Goal: Transaction & Acquisition: Subscribe to service/newsletter

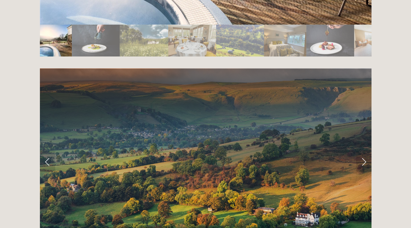
scroll to position [1401, 0]
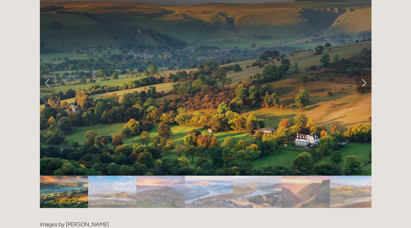
click at [362, 72] on link "Next Slide" at bounding box center [363, 82] width 15 height 21
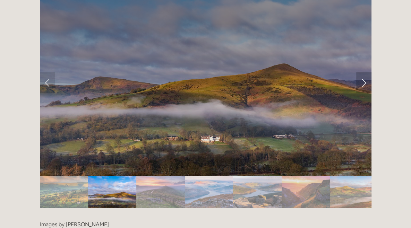
click at [362, 72] on link "Next Slide" at bounding box center [363, 82] width 15 height 21
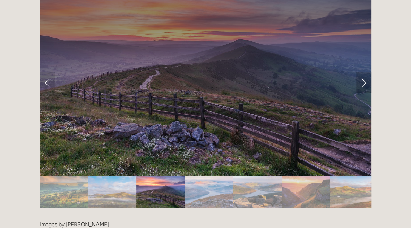
click at [362, 72] on link "Next Slide" at bounding box center [363, 82] width 15 height 21
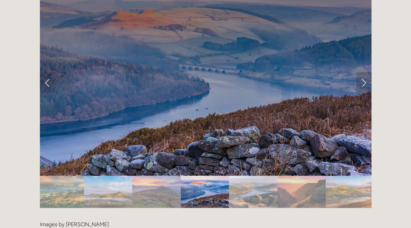
click at [362, 72] on link "Next Slide" at bounding box center [363, 82] width 15 height 21
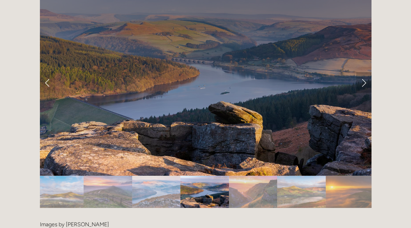
click at [362, 72] on link "Next Slide" at bounding box center [363, 82] width 15 height 21
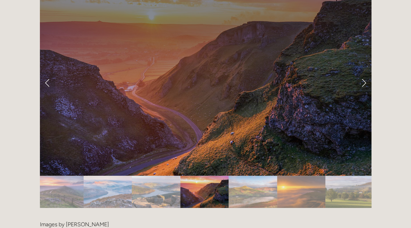
click at [362, 72] on link "Next Slide" at bounding box center [363, 82] width 15 height 21
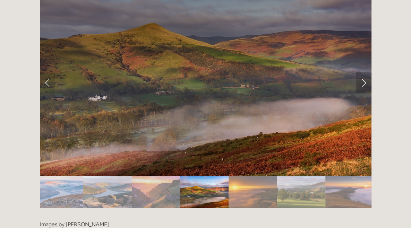
click at [362, 72] on link "Next Slide" at bounding box center [363, 82] width 15 height 21
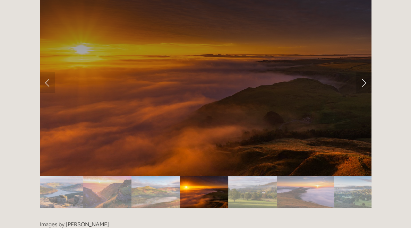
click at [362, 72] on link "Next Slide" at bounding box center [363, 82] width 15 height 21
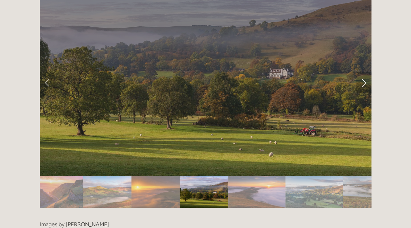
click at [362, 72] on link "Next Slide" at bounding box center [363, 82] width 15 height 21
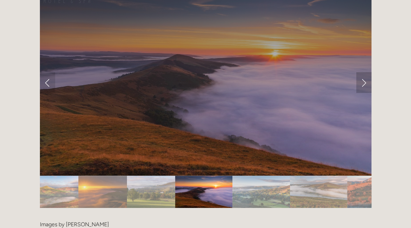
click at [362, 72] on link "Next Slide" at bounding box center [363, 82] width 15 height 21
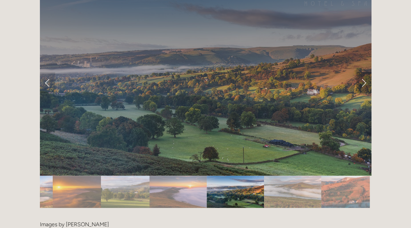
click at [362, 72] on link "Next Slide" at bounding box center [363, 82] width 15 height 21
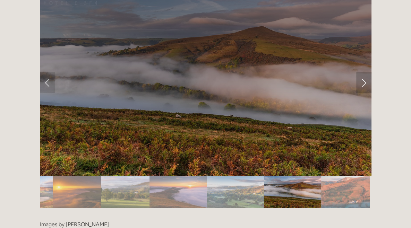
click at [362, 72] on link "Next Slide" at bounding box center [363, 82] width 15 height 21
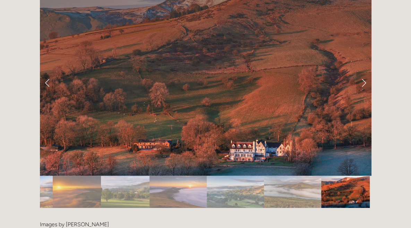
click at [362, 72] on link "Next Slide" at bounding box center [363, 82] width 15 height 21
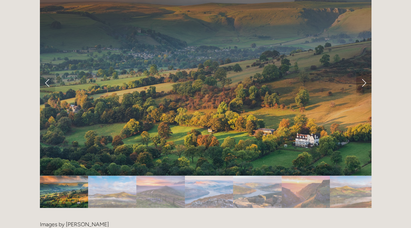
click at [362, 72] on link "Next Slide" at bounding box center [363, 82] width 15 height 21
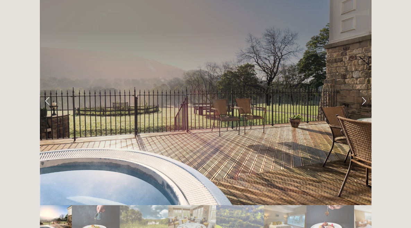
scroll to position [1137, 0]
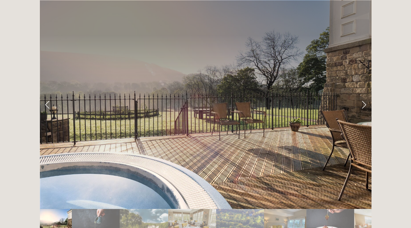
click at [363, 94] on link "Next Slide" at bounding box center [363, 104] width 15 height 21
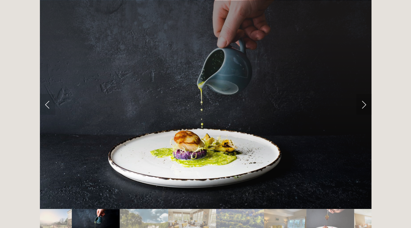
click at [363, 94] on link "Next Slide" at bounding box center [363, 104] width 15 height 21
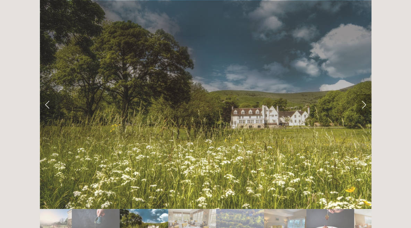
click at [362, 94] on link "Next Slide" at bounding box center [363, 104] width 15 height 21
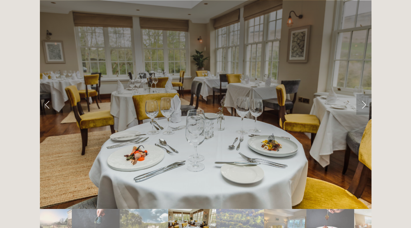
click at [362, 94] on link "Next Slide" at bounding box center [363, 104] width 15 height 21
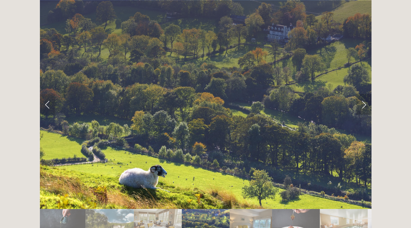
click at [362, 94] on link "Next Slide" at bounding box center [363, 104] width 15 height 21
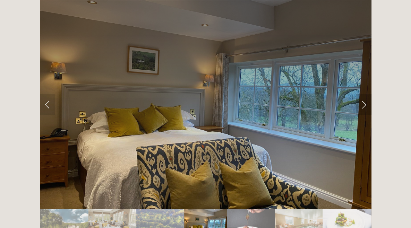
click at [362, 94] on link "Next Slide" at bounding box center [363, 104] width 15 height 21
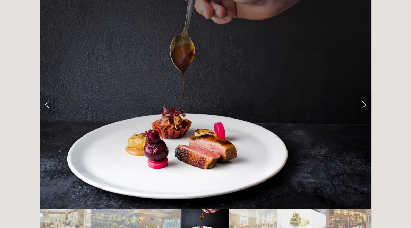
click at [362, 94] on link "Next Slide" at bounding box center [363, 104] width 15 height 21
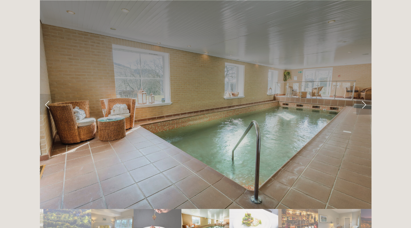
click at [362, 94] on link "Next Slide" at bounding box center [363, 104] width 15 height 21
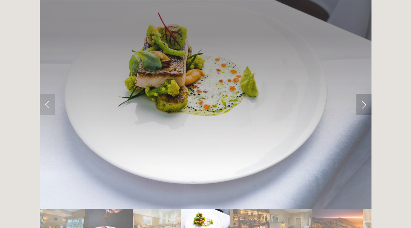
click at [362, 94] on link "Next Slide" at bounding box center [363, 104] width 15 height 21
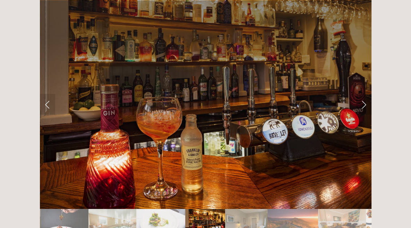
click at [362, 94] on link "Next Slide" at bounding box center [363, 104] width 15 height 21
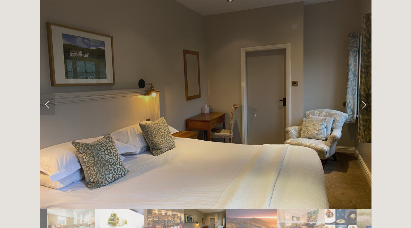
click at [362, 94] on link "Next Slide" at bounding box center [363, 104] width 15 height 21
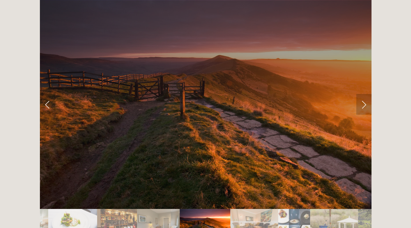
click at [362, 94] on link "Next Slide" at bounding box center [363, 104] width 15 height 21
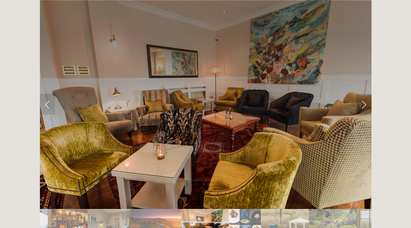
click at [362, 94] on link "Next Slide" at bounding box center [363, 104] width 15 height 21
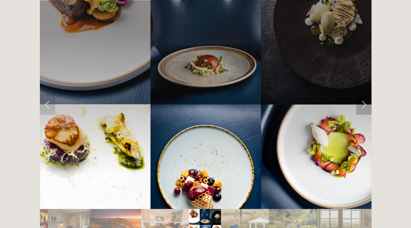
click at [362, 94] on link "Next Slide" at bounding box center [363, 104] width 15 height 21
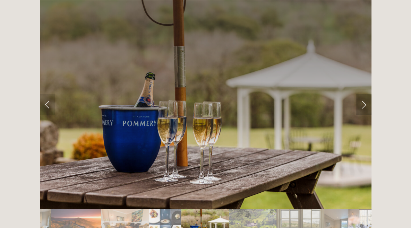
click at [362, 94] on link "Next Slide" at bounding box center [363, 104] width 15 height 21
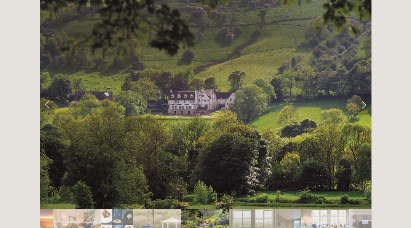
click at [362, 94] on link "Next Slide" at bounding box center [363, 104] width 15 height 21
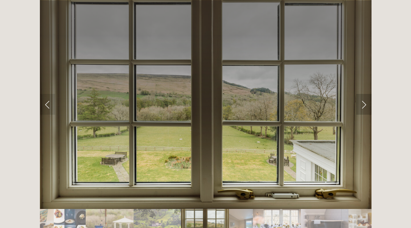
click at [362, 94] on link "Next Slide" at bounding box center [363, 104] width 15 height 21
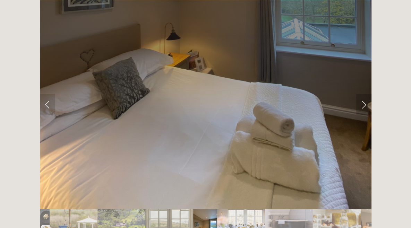
click at [362, 94] on link "Next Slide" at bounding box center [363, 104] width 15 height 21
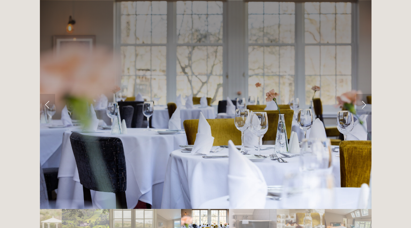
click at [362, 94] on link "Next Slide" at bounding box center [363, 104] width 15 height 21
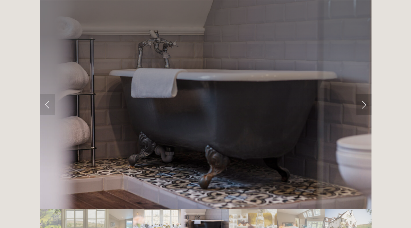
click at [362, 94] on link "Next Slide" at bounding box center [363, 104] width 15 height 21
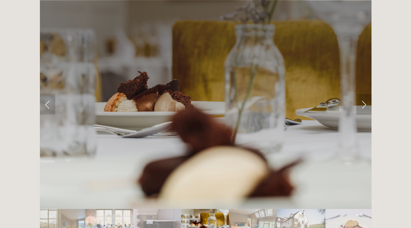
click at [362, 94] on link "Next Slide" at bounding box center [363, 104] width 15 height 21
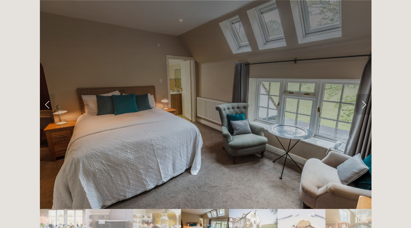
click at [362, 94] on link "Next Slide" at bounding box center [363, 104] width 15 height 21
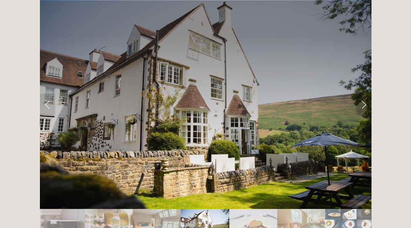
click at [362, 94] on link "Next Slide" at bounding box center [363, 104] width 15 height 21
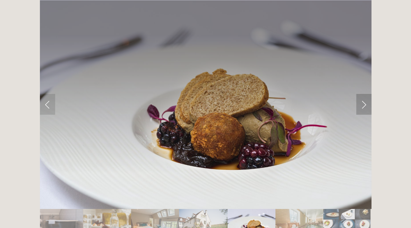
click at [362, 94] on link "Next Slide" at bounding box center [363, 104] width 15 height 21
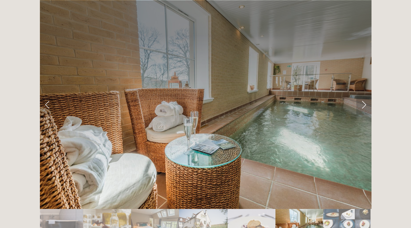
click at [362, 94] on link "Next Slide" at bounding box center [363, 104] width 15 height 21
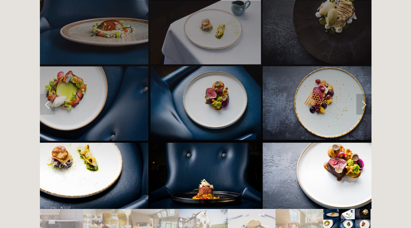
click at [362, 94] on link "Next Slide" at bounding box center [363, 104] width 15 height 21
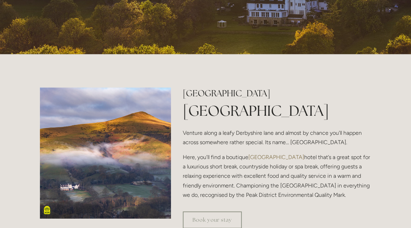
scroll to position [0, 0]
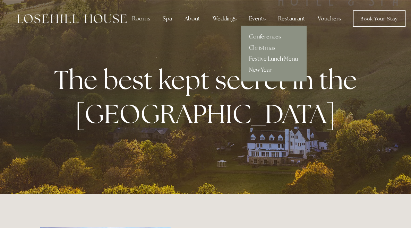
click at [258, 20] on div "Events" at bounding box center [257, 19] width 28 height 14
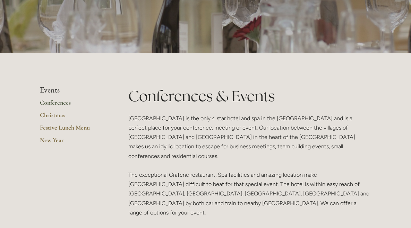
scroll to position [92, 0]
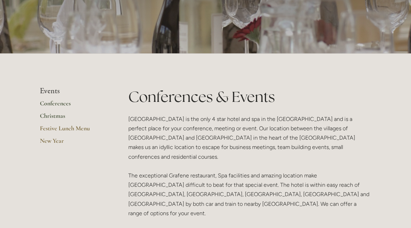
click at [59, 115] on link "Christmas" at bounding box center [73, 118] width 66 height 12
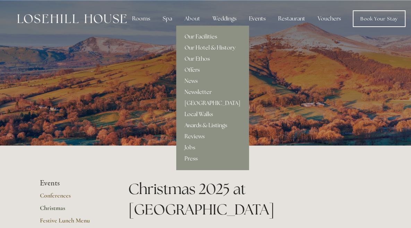
click at [198, 90] on link "Newsletter" at bounding box center [212, 92] width 72 height 11
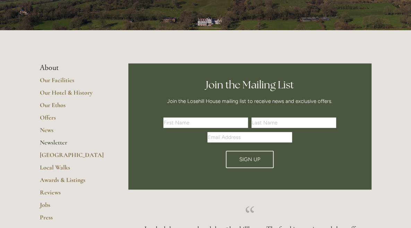
scroll to position [180, 0]
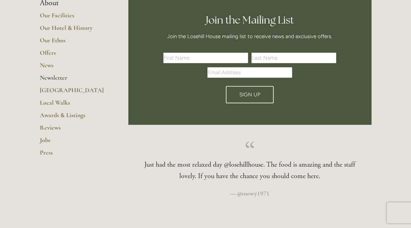
click at [212, 55] on input "text" at bounding box center [205, 58] width 85 height 10
type input "[PERSON_NAME]"
type input "Cross"
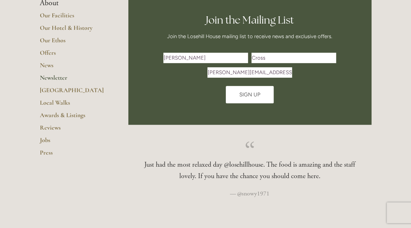
type input "leeanasimpson@hotmail.com"
click at [253, 95] on span "Sign Up" at bounding box center [249, 95] width 21 height 6
